Goal: Task Accomplishment & Management: Manage account settings

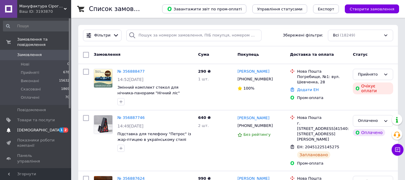
click at [41, 127] on span "[DEMOGRAPHIC_DATA]" at bounding box center [36, 129] width 38 height 5
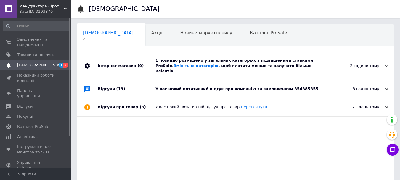
click at [386, 65] on icon at bounding box center [386, 66] width 3 height 3
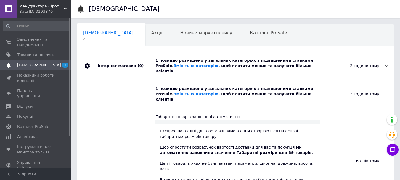
click at [387, 65] on use at bounding box center [386, 66] width 3 height 2
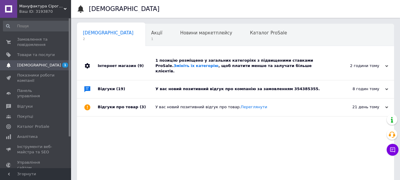
click at [202, 86] on div "У вас новий позитивний відгук про компанію за замовленням 354385355." at bounding box center [243, 88] width 174 height 5
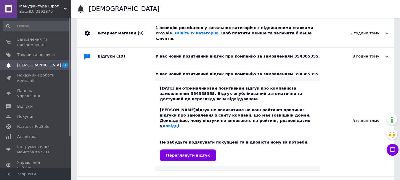
scroll to position [89, 0]
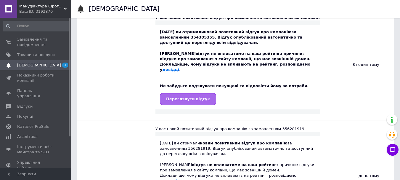
click at [190, 93] on link "Переглянути відгук" at bounding box center [188, 99] width 56 height 12
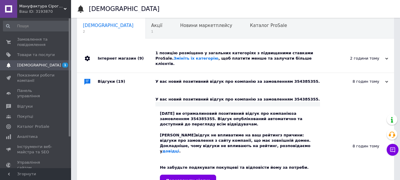
scroll to position [0, 0]
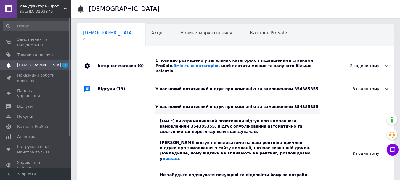
click at [342, 63] on div "2 години тому" at bounding box center [358, 65] width 59 height 5
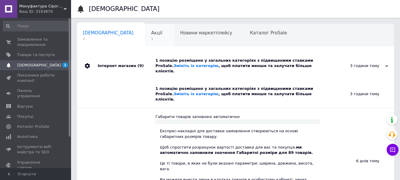
click at [151, 38] on span "1" at bounding box center [156, 39] width 11 height 4
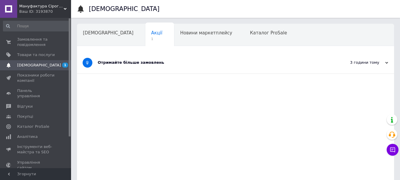
click at [163, 59] on div "Отримайте більше замовлень" at bounding box center [213, 63] width 231 height 22
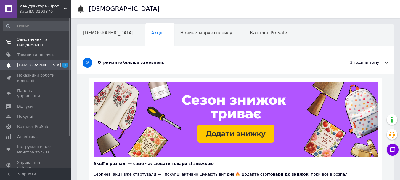
click at [39, 44] on span "Замовлення та повідомлення" at bounding box center [36, 42] width 38 height 11
